Goal: Transaction & Acquisition: Purchase product/service

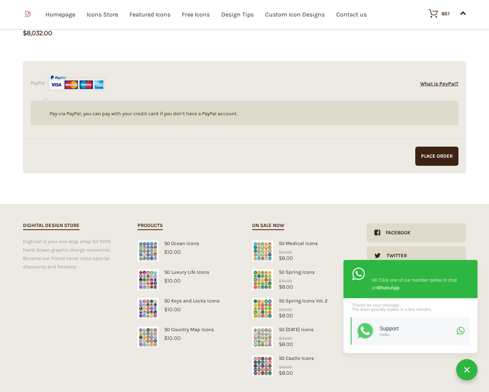
scroll to position [1052, 0]
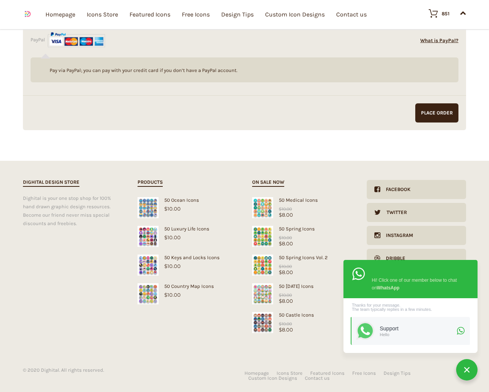
type input "dTjdNQKi"
type input "Testing"
type input "[STREET_ADDRESS]"
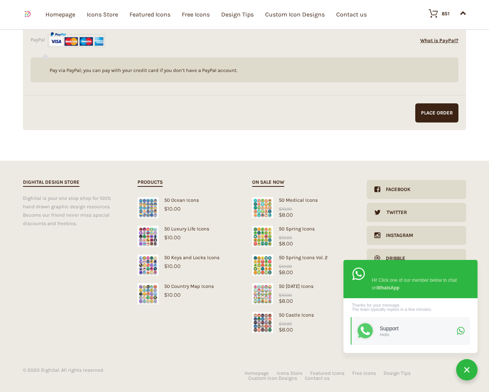
type input "94102"
type input "[GEOGRAPHIC_DATA]"
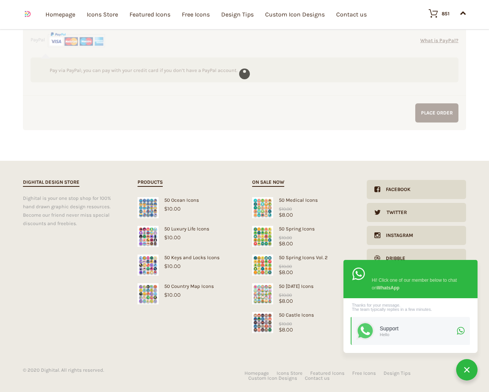
type input "[PHONE_NUMBER]"
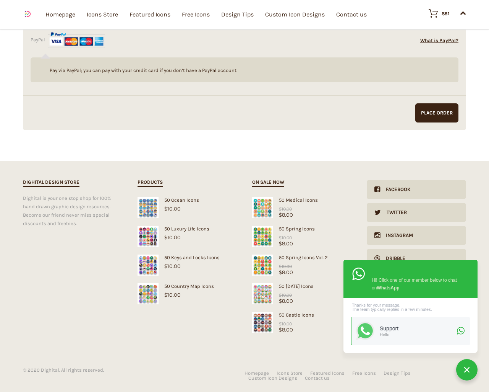
type input "[EMAIL_ADDRESS][DOMAIN_NAME]"
checkbox input "false"
type textarea "1"
type input "1"
type input "20"
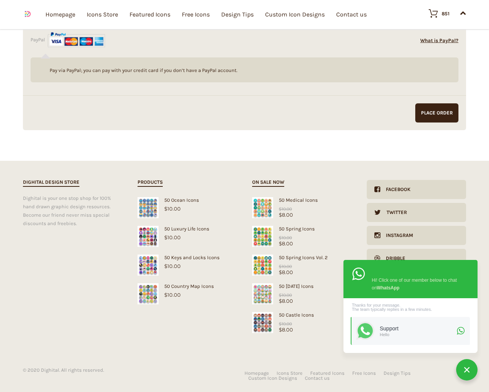
checkbox input "false"
type input "dTjdNQKi"
checkbox input "false"
type input "[EMAIL_ADDRESS][DOMAIN_NAME]"
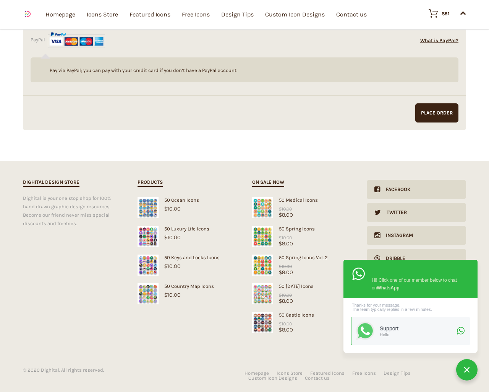
type input "[EMAIL_ADDRESS][DOMAIN_NAME]"
checkbox input "false"
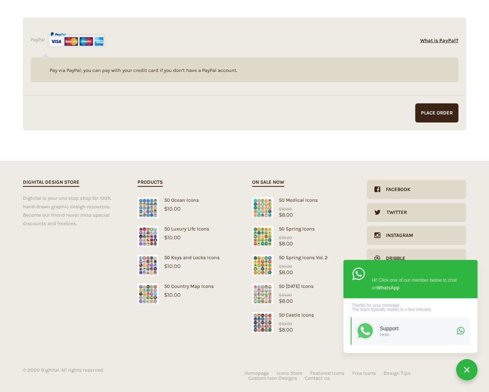
scroll to position [0, 0]
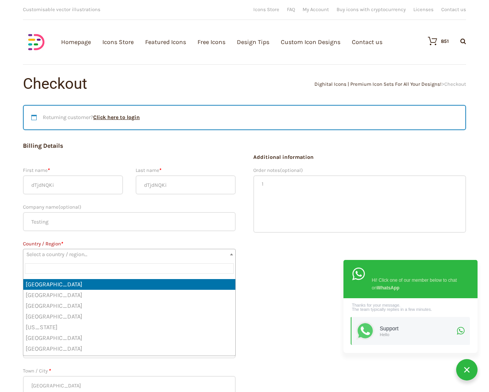
select select "DZ"
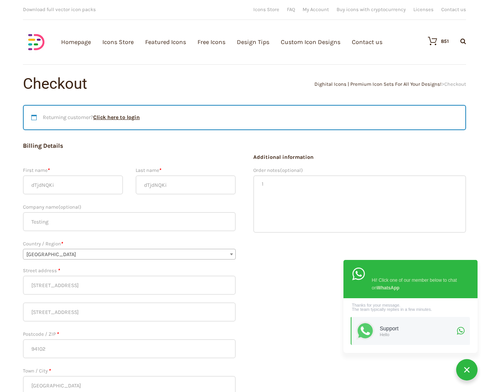
select select "DZ-05"
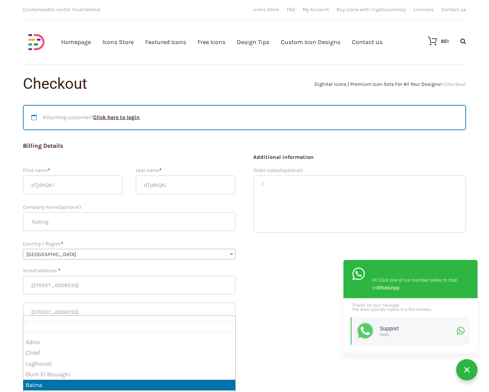
scroll to position [222, 0]
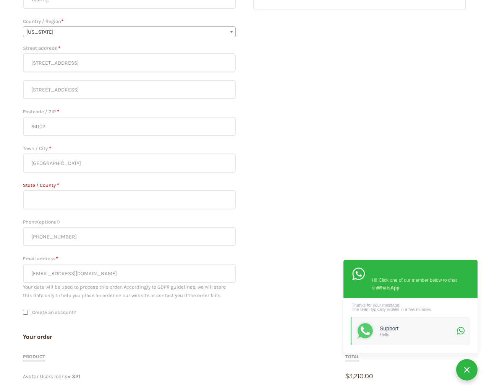
select select "AS"
select select "dark"
type input "1"
select select "dark"
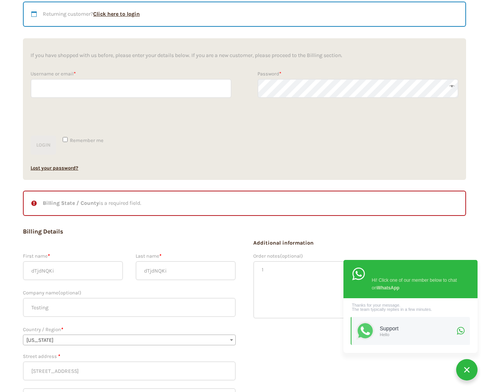
scroll to position [0, 0]
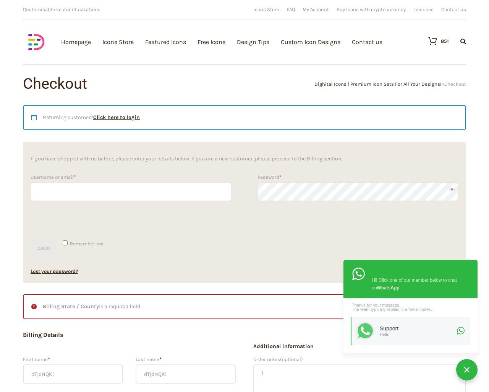
type input "dTjdNQKi"
checkbox input "false"
click at [226, 208] on input "Hide Price" at bounding box center [228, 210] width 5 height 5
checkbox input "true"
click at [226, 336] on input "Send me a copy of this e-mail" at bounding box center [228, 338] width 5 height 5
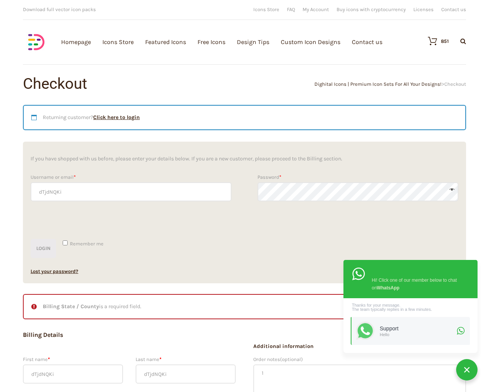
checkbox input "true"
